Goal: Task Accomplishment & Management: Complete application form

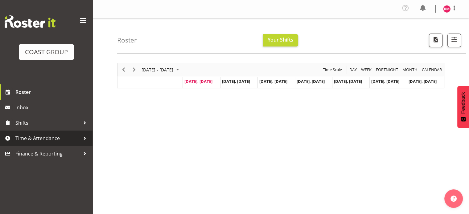
click at [61, 139] on span "Time & Attendance" at bounding box center [47, 138] width 65 height 9
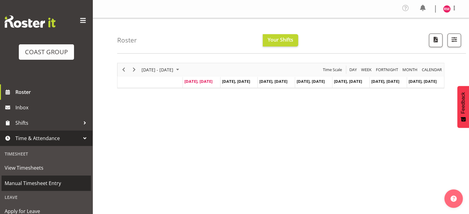
click at [53, 180] on span "Manual Timesheet Entry" at bounding box center [46, 183] width 83 height 9
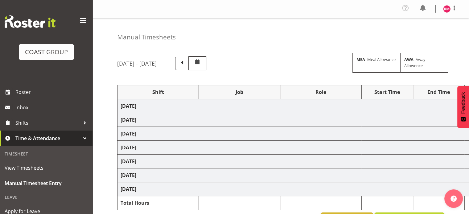
select select "62215"
select select "9476"
select select "62215"
select select "9476"
select select "62215"
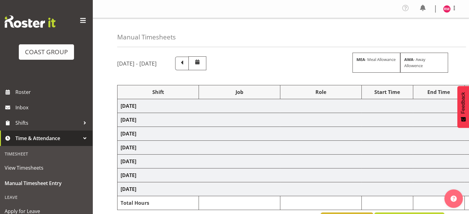
select select "9476"
select select "62215"
select select "9476"
select select "62215"
select select "9477"
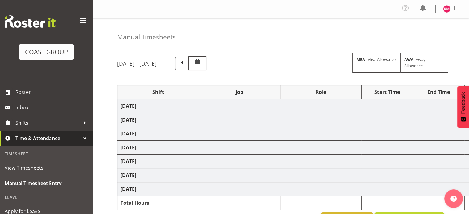
select select "62215"
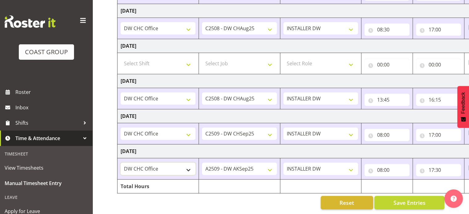
click at [153, 163] on select "CHC SIGN ADMIN (LEAVE ALONE, DONT MAKE INACTIVE) DW CHC ARK WORK DW CHC Office …" at bounding box center [157, 169] width 75 height 12
click at [120, 163] on select "CHC SIGN ADMIN (LEAVE ALONE, DONT MAKE INACTIVE) DW CHC ARK WORK DW CHC Office …" at bounding box center [157, 169] width 75 height 12
click at [254, 167] on select "1 Carlton Events 1 [PERSON_NAME] 1 [PERSON_NAME][GEOGRAPHIC_DATA] 1 EHS WAREHOU…" at bounding box center [239, 169] width 75 height 12
click at [202, 163] on select "1 Carlton Events 1 [PERSON_NAME] 1 [PERSON_NAME][GEOGRAPHIC_DATA] 1 EHS WAREHOU…" at bounding box center [239, 169] width 75 height 12
click at [255, 168] on select "1 Carlton Events 1 [PERSON_NAME] 1 [PERSON_NAME][GEOGRAPHIC_DATA] 1 EHS WAREHOU…" at bounding box center [239, 169] width 75 height 12
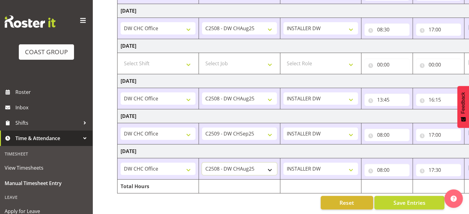
select select "9477"
click at [202, 163] on select "1 Carlton Events 1 [PERSON_NAME] 1 [PERSON_NAME][GEOGRAPHIC_DATA] 1 EHS WAREHOU…" at bounding box center [239, 169] width 75 height 12
click at [324, 148] on td "[DATE]" at bounding box center [332, 151] width 431 height 14
click at [214, 196] on div "Reset Save Entries" at bounding box center [280, 203] width 327 height 14
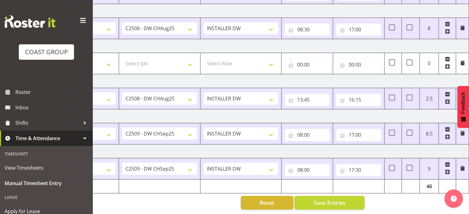
click at [405, 203] on div "Manual Timesheets [DATE] - [DATE] MEA - Meal Allowance AWA - Away Allowence Shi…" at bounding box center [280, 33] width 376 height 361
click at [330, 196] on button "Save Entries" at bounding box center [329, 203] width 70 height 14
click at [351, 196] on button "Save Entries" at bounding box center [329, 203] width 70 height 14
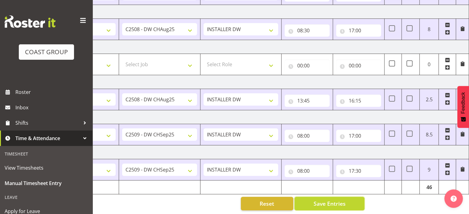
scroll to position [169, 0]
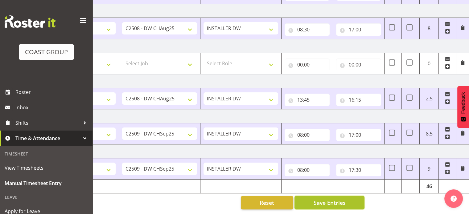
click at [355, 197] on button "Save Entries" at bounding box center [329, 203] width 70 height 14
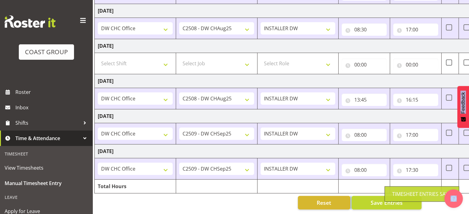
scroll to position [0, 16]
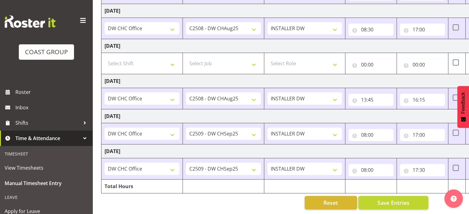
click at [272, 186] on td at bounding box center [304, 187] width 81 height 14
click at [305, 196] on button "Reset" at bounding box center [330, 203] width 52 height 14
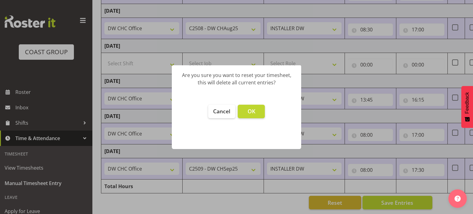
click at [206, 107] on footer "Cancel OK" at bounding box center [236, 124] width 129 height 51
drag, startPoint x: 212, startPoint y: 109, endPoint x: 218, endPoint y: 114, distance: 7.7
click at [212, 109] on button "Cancel" at bounding box center [221, 112] width 27 height 14
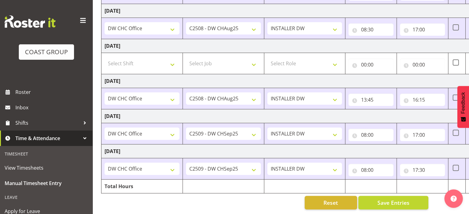
click at [231, 197] on div "Reset Save Entries" at bounding box center [264, 203] width 327 height 14
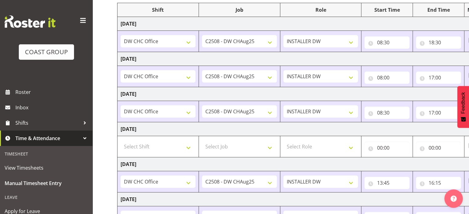
scroll to position [0, 0]
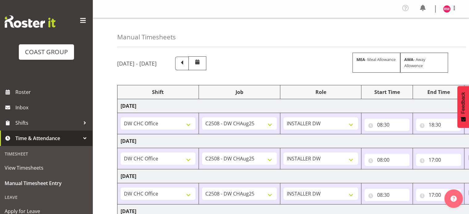
click at [302, 63] on div "[DATE] - [DATE] MEA - Meal Allowance AWA - Away Allowence" at bounding box center [280, 63] width 327 height 14
click at [293, 58] on div "[DATE] - [DATE] MEA - Meal Allowance AWA - Away Allowence" at bounding box center [280, 63] width 327 height 14
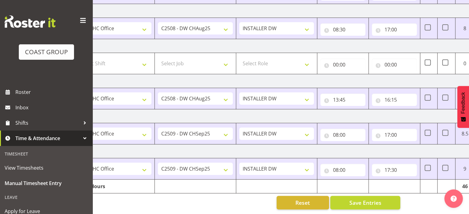
scroll to position [0, 80]
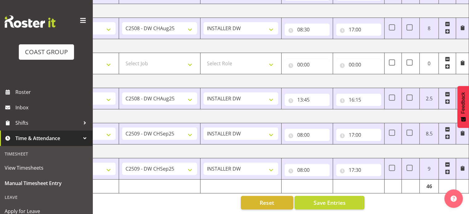
click at [393, 198] on div "Manual Timesheets [DATE] - [DATE] MEA - Meal Allowance AWA - Away Allowence Shi…" at bounding box center [280, 33] width 376 height 361
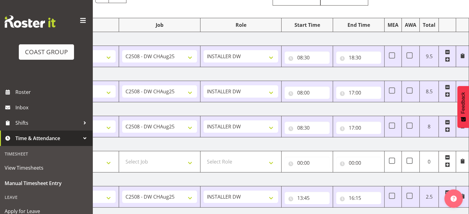
scroll to position [0, 0]
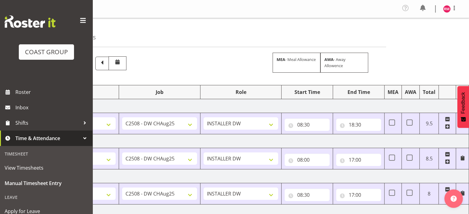
click at [412, 25] on div "Manual Timesheets [DATE] - [DATE] MEA - Meal Allowance AWA - Away Allowence Shi…" at bounding box center [280, 198] width 376 height 361
drag, startPoint x: 432, startPoint y: 39, endPoint x: 392, endPoint y: 55, distance: 43.1
click at [392, 55] on div "Manual Timesheets [DATE] - [DATE] MEA - Meal Allowance AWA - Away Allowence Shi…" at bounding box center [280, 198] width 376 height 361
click at [379, 42] on div "Manual Timesheets" at bounding box center [211, 32] width 348 height 29
click at [382, 38] on div "Manual Timesheets" at bounding box center [211, 32] width 348 height 29
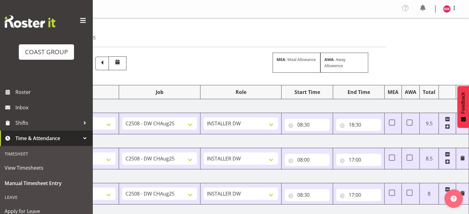
click at [440, 37] on div "Manual Timesheets [DATE] - [DATE] MEA - Meal Allowance AWA - Away Allowence Shi…" at bounding box center [280, 198] width 376 height 361
click at [449, 28] on div "Manual Timesheets [DATE] - [DATE] MEA - Meal Allowance AWA - Away Allowence Shi…" at bounding box center [280, 198] width 376 height 361
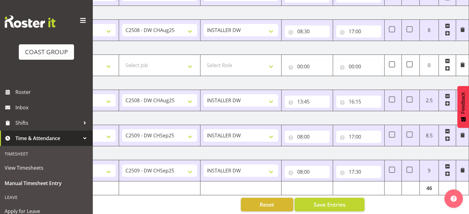
scroll to position [169, 0]
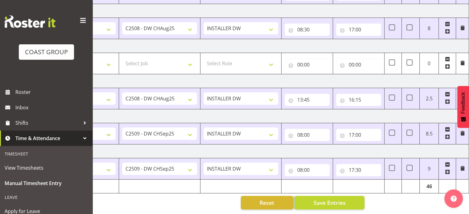
drag, startPoint x: 395, startPoint y: 209, endPoint x: 266, endPoint y: 207, distance: 128.5
click at [266, 207] on div "Manual Timesheets [DATE] - [DATE] MEA - Meal Allowance AWA - Away Allowence Shi…" at bounding box center [280, 33] width 376 height 361
click at [208, 205] on div "[DATE] - [DATE] MEA - Meal Allowance AWA - Away Allowence Shift Job Role Start …" at bounding box center [212, 50] width 351 height 328
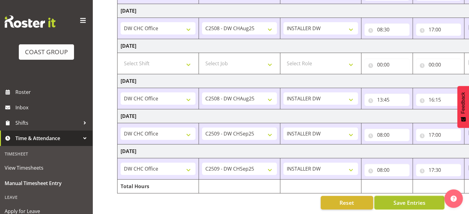
click at [432, 199] on button "Save Entries" at bounding box center [409, 203] width 70 height 14
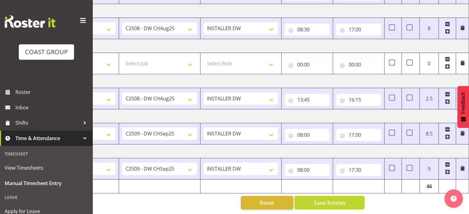
scroll to position [0, 0]
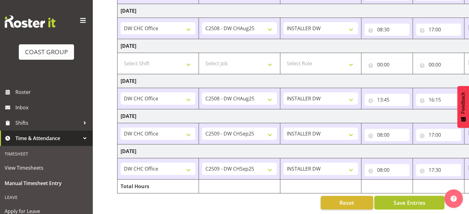
click at [413, 199] on span "Save Entries" at bounding box center [409, 203] width 32 height 8
click at [283, 196] on div "Reset Save Entries" at bounding box center [280, 203] width 327 height 14
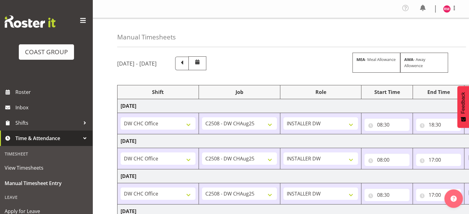
click at [302, 54] on div "[DATE] - [DATE] MEA - Meal Allowance AWA - Away Allowence Shift Job Role Start …" at bounding box center [292, 216] width 351 height 328
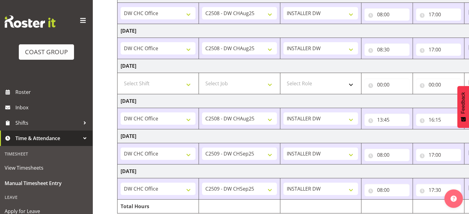
scroll to position [169, 0]
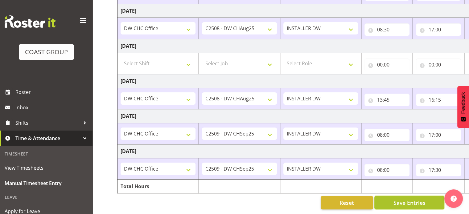
drag, startPoint x: 387, startPoint y: 199, endPoint x: 380, endPoint y: 205, distance: 9.6
click at [387, 199] on button "Save Entries" at bounding box center [409, 203] width 70 height 14
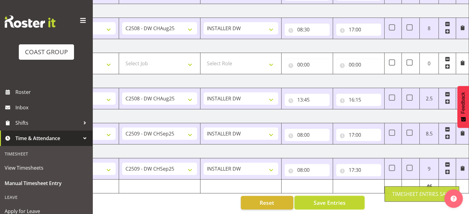
scroll to position [0, 0]
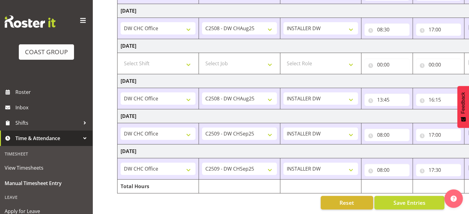
click at [108, 21] on div "Manual Timesheets [DATE] - [DATE] MEA - Meal Allowance AWA - Away Allowence Shi…" at bounding box center [280, 33] width 376 height 361
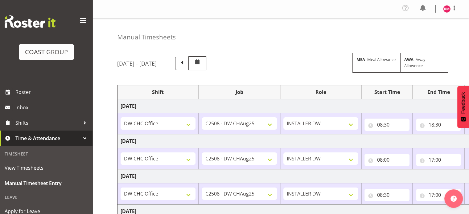
click at [283, 60] on div "[DATE] - [DATE] MEA - Meal Allowance AWA - Away Allowence" at bounding box center [280, 63] width 327 height 14
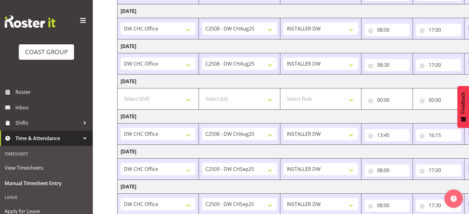
scroll to position [169, 0]
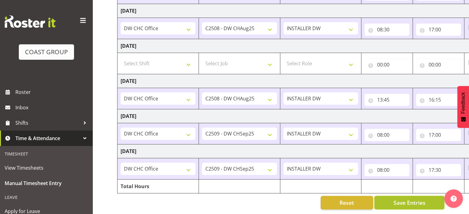
click at [430, 199] on button "Save Entries" at bounding box center [409, 203] width 70 height 14
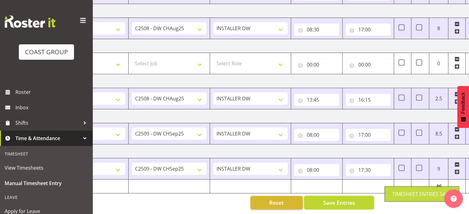
scroll to position [0, 80]
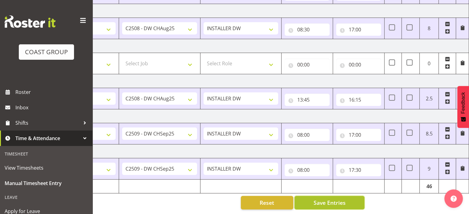
click at [339, 201] on span "Save Entries" at bounding box center [329, 203] width 32 height 8
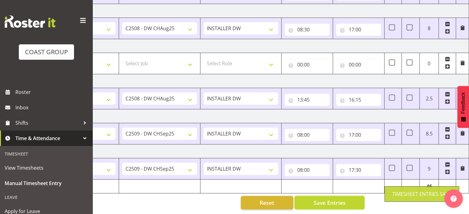
scroll to position [0, 0]
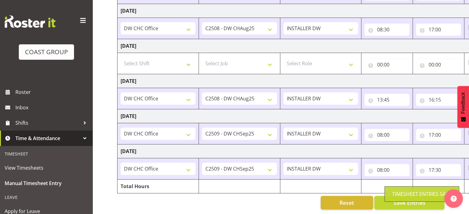
click at [174, 199] on div "Reset Save Entries" at bounding box center [280, 203] width 327 height 14
click at [103, 22] on div "Manual Timesheets [DATE] - [DATE] MEA - Meal Allowance AWA - Away Allowence Shi…" at bounding box center [280, 33] width 376 height 361
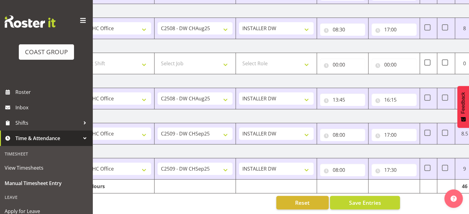
scroll to position [0, 80]
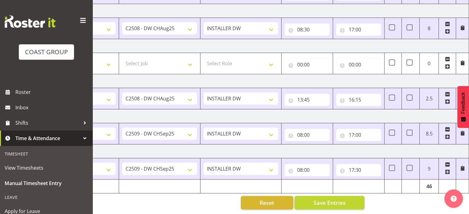
click at [402, 198] on div "Manual Timesheets [DATE] - [DATE] MEA - Meal Allowance AWA - Away Allowence Shi…" at bounding box center [280, 33] width 376 height 361
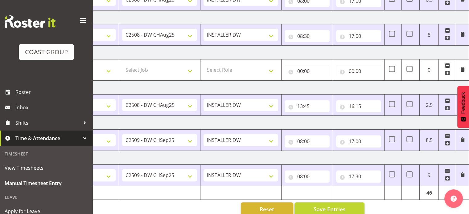
scroll to position [169, 0]
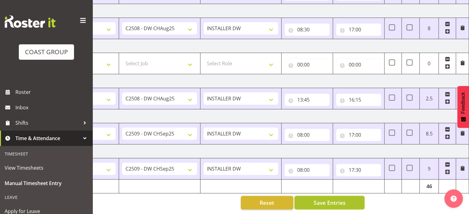
click at [329, 200] on span "Save Entries" at bounding box center [329, 203] width 32 height 8
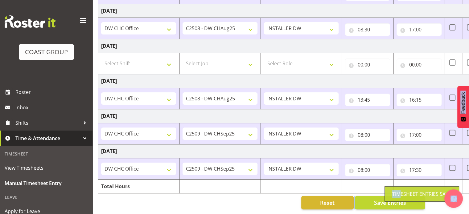
scroll to position [0, 0]
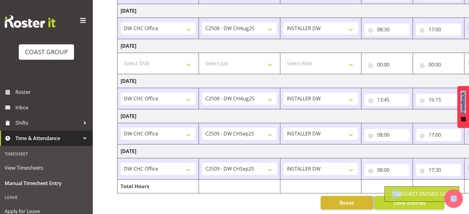
click at [225, 196] on div "Reset Save Entries" at bounding box center [280, 203] width 327 height 14
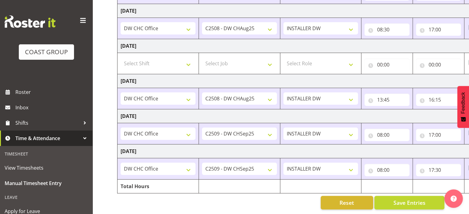
scroll to position [0, 80]
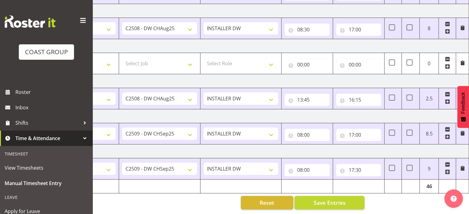
click at [420, 201] on div "Manual Timesheets [DATE] - [DATE] MEA - Meal Allowance AWA - Away Allowence Shi…" at bounding box center [280, 33] width 376 height 361
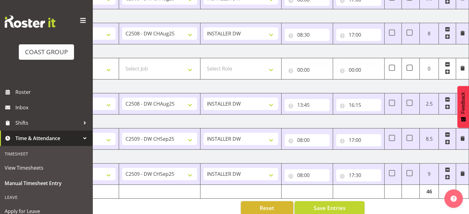
scroll to position [0, 0]
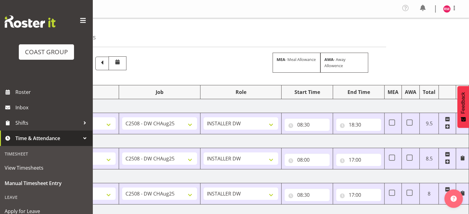
click at [374, 90] on div "End Time" at bounding box center [358, 91] width 45 height 7
click at [392, 64] on div "Manual Timesheets [DATE] - [DATE] MEA - Meal Allowance AWA - Away Allowence Shi…" at bounding box center [280, 198] width 376 height 361
click at [166, 34] on div "Manual Timesheets" at bounding box center [211, 32] width 348 height 29
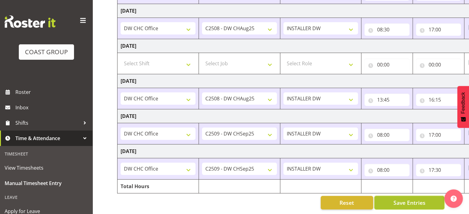
click at [430, 204] on button "Save Entries" at bounding box center [409, 203] width 70 height 14
click at [430, 203] on button "Save Entries" at bounding box center [409, 203] width 70 height 14
click at [106, 11] on div "Manual Timesheets [DATE] - [DATE] MEA - Meal Allowance AWA - Away Allowence Shi…" at bounding box center [280, 33] width 376 height 361
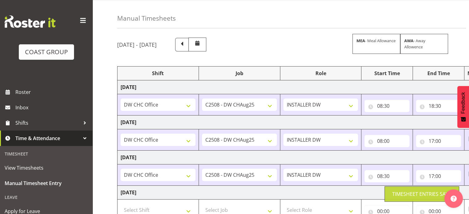
scroll to position [15, 0]
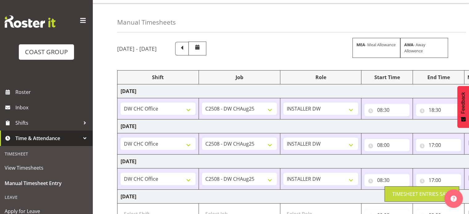
click at [303, 39] on div "[DATE] - [DATE] MEA - Meal Allowance AWA - Away Allowence Shift Job Role Start …" at bounding box center [292, 201] width 351 height 328
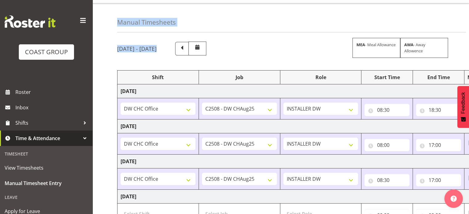
drag, startPoint x: 108, startPoint y: 10, endPoint x: 294, endPoint y: 33, distance: 187.8
click at [273, 44] on div "Manual Timesheets [DATE] - [DATE] MEA - Meal Allowance AWA - Away Allowence Shi…" at bounding box center [280, 183] width 376 height 361
click at [320, 45] on div "[DATE] - [DATE] MEA - Meal Allowance AWA - Away Allowence" at bounding box center [280, 49] width 327 height 14
click at [280, 46] on div "[DATE] - [DATE] MEA - Meal Allowance AWA - Away Allowence" at bounding box center [280, 49] width 327 height 14
click at [154, 41] on div "[DATE] - [DATE] MEA - Meal Allowance AWA - Away Allowence Shift Job Role Start …" at bounding box center [292, 201] width 351 height 328
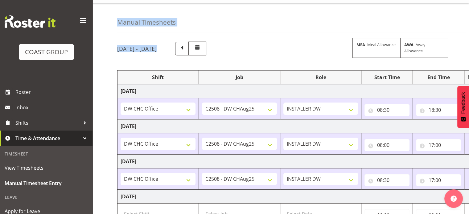
click at [152, 47] on h5 "[DATE] - [DATE]" at bounding box center [136, 48] width 39 height 7
click at [159, 39] on div "[DATE] - [DATE] MEA - Meal Allowance AWA - Away Allowence Shift Job Role Start …" at bounding box center [292, 201] width 351 height 328
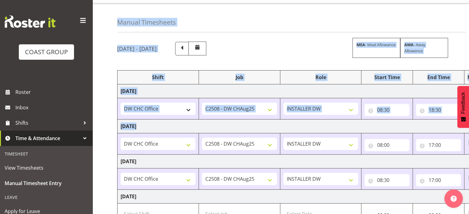
drag, startPoint x: 117, startPoint y: 30, endPoint x: 142, endPoint y: 110, distance: 83.5
click at [122, 141] on div "Manual Timesheets [DATE] - [DATE] MEA - Meal Allowance AWA - Away Allowence Shi…" at bounding box center [280, 183] width 376 height 361
click at [287, 43] on div "[DATE] - [DATE] MEA - Meal Allowance AWA - Away Allowence" at bounding box center [280, 49] width 327 height 14
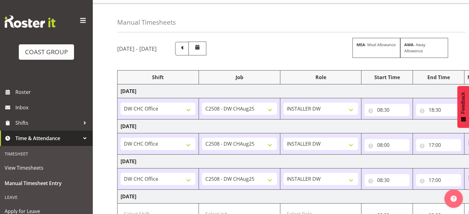
click at [288, 43] on div "[DATE] - [DATE] MEA - Meal Allowance AWA - Away Allowence" at bounding box center [280, 49] width 327 height 14
click at [289, 42] on div "[DATE] - [DATE] MEA - Meal Allowance AWA - Away Allowence" at bounding box center [280, 49] width 327 height 14
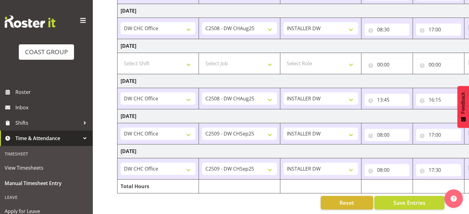
click at [296, 197] on div "Reset Save Entries" at bounding box center [280, 203] width 327 height 14
click at [108, 23] on div "Manual Timesheets [DATE] - [DATE] MEA - Meal Allowance AWA - Away Allowence Shi…" at bounding box center [280, 33] width 376 height 361
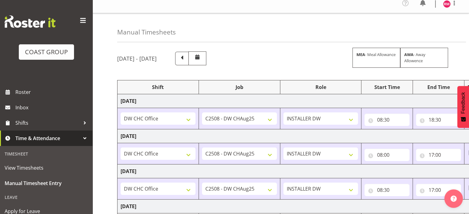
scroll to position [0, 0]
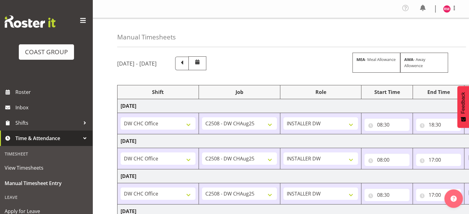
click at [295, 35] on div "Manual Timesheets" at bounding box center [291, 32] width 348 height 29
click at [187, 34] on div "Manual Timesheets" at bounding box center [291, 32] width 348 height 29
drag, startPoint x: 110, startPoint y: 28, endPoint x: 174, endPoint y: 44, distance: 66.0
click at [165, 47] on div "Manual Timesheets [DATE] - [DATE] MEA - Meal Allowance AWA - Away Allowence Shi…" at bounding box center [280, 198] width 376 height 361
click at [176, 43] on div "Manual Timesheets" at bounding box center [291, 32] width 348 height 29
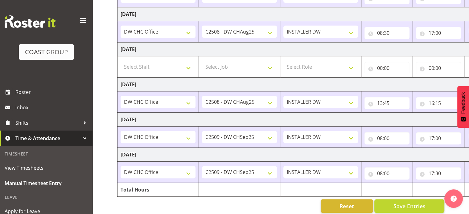
scroll to position [169, 0]
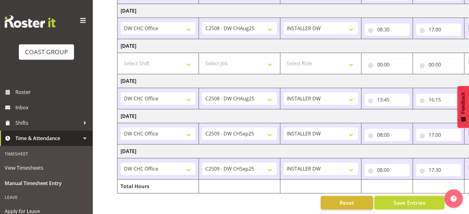
drag, startPoint x: 389, startPoint y: 203, endPoint x: 387, endPoint y: 207, distance: 4.3
click at [389, 203] on button "Save Entries" at bounding box center [409, 203] width 70 height 14
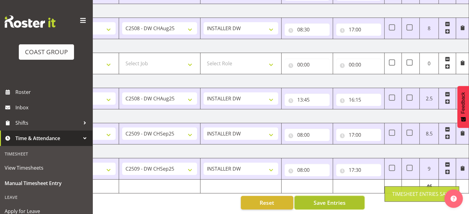
click at [362, 203] on button "Save Entries" at bounding box center [329, 203] width 70 height 14
click at [373, 198] on div "[DATE] - [DATE] MEA - Meal Allowance AWA - Away Allowence Shift Job Role Start …" at bounding box center [212, 50] width 351 height 328
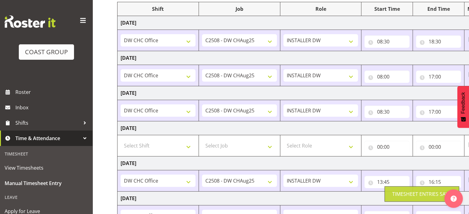
scroll to position [0, 0]
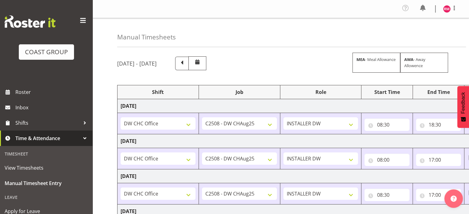
drag, startPoint x: 300, startPoint y: 59, endPoint x: 301, endPoint y: 54, distance: 5.9
click at [300, 59] on div "[DATE] - [DATE] MEA - Meal Allowance AWA - Away Allowence" at bounding box center [280, 63] width 327 height 14
drag, startPoint x: 311, startPoint y: 34, endPoint x: 251, endPoint y: 4, distance: 67.9
click at [312, 34] on div "Manual Timesheets" at bounding box center [291, 32] width 348 height 29
click at [105, 24] on div "Manual Timesheets [DATE] - [DATE] MEA - Meal Allowance AWA - Away Allowence Shi…" at bounding box center [280, 198] width 376 height 361
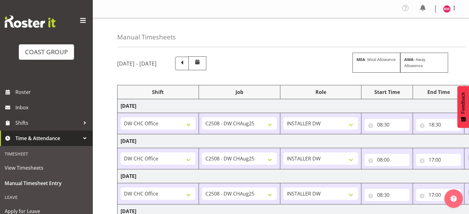
drag, startPoint x: 106, startPoint y: 26, endPoint x: 199, endPoint y: 50, distance: 96.2
click at [183, 60] on div "Manual Timesheets [DATE] - [DATE] MEA - Meal Allowance AWA - Away Allowence Shi…" at bounding box center [280, 198] width 376 height 361
click at [212, 44] on div "Manual Timesheets" at bounding box center [291, 32] width 348 height 29
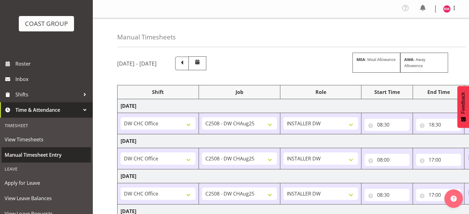
scroll to position [62, 0]
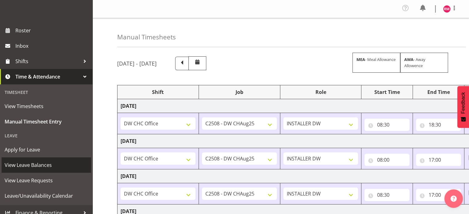
click at [34, 163] on span "View Leave Balances" at bounding box center [46, 164] width 83 height 9
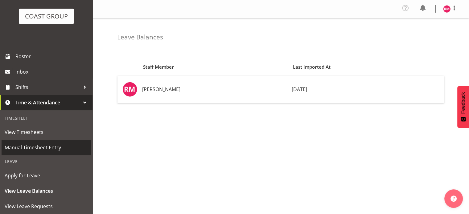
scroll to position [68, 0]
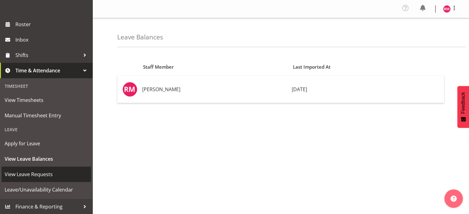
click at [36, 172] on span "View Leave Requests" at bounding box center [46, 174] width 83 height 9
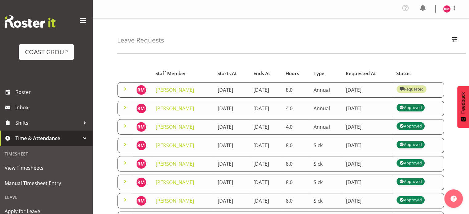
click at [378, 29] on div "Leave Requests Search Search for a particular employee Status All Approved Requ…" at bounding box center [291, 35] width 348 height 35
drag, startPoint x: 468, startPoint y: 26, endPoint x: 472, endPoint y: 10, distance: 16.4
click at [468, 12] on html "COAST GROUP Roster Inbox Shifts Time & Attendance Timesheet View Timesheets Man…" at bounding box center [234, 107] width 469 height 214
click at [392, 34] on div "Leave Requests Search Search for a particular employee Status All Approved Requ…" at bounding box center [291, 35] width 348 height 35
click at [128, 38] on h4 "Leave Requests" at bounding box center [140, 40] width 47 height 7
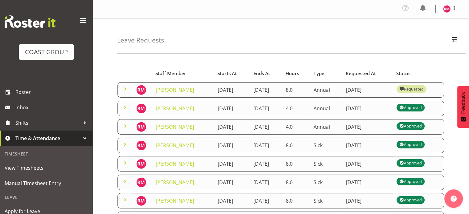
click at [391, 28] on div "Leave Requests Search Search for a particular employee Status All Approved Requ…" at bounding box center [291, 35] width 348 height 35
click at [317, 32] on div "Leave Requests Search Search for a particular employee Status All Approved Requ…" at bounding box center [291, 35] width 348 height 35
